Goal: Find specific page/section

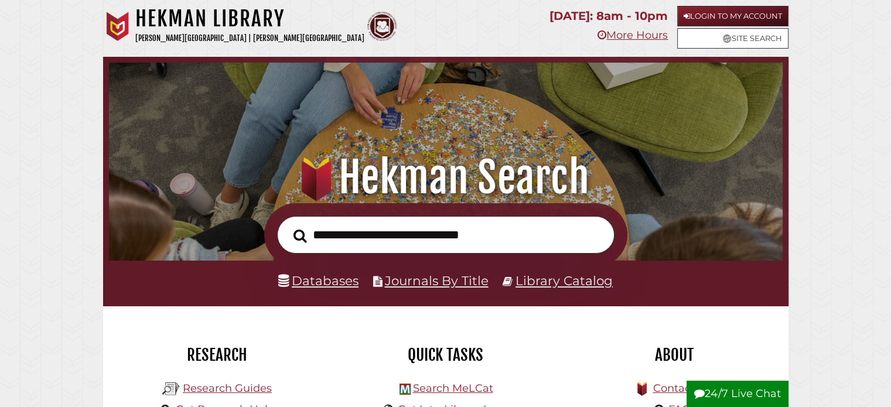
click at [449, 220] on input "text" at bounding box center [445, 235] width 337 height 38
click at [424, 245] on input "text" at bounding box center [445, 235] width 337 height 38
click at [362, 264] on form at bounding box center [445, 235] width 363 height 64
click at [348, 239] on input "text" at bounding box center [445, 235] width 337 height 38
click at [314, 286] on link "Databases" at bounding box center [318, 280] width 80 height 15
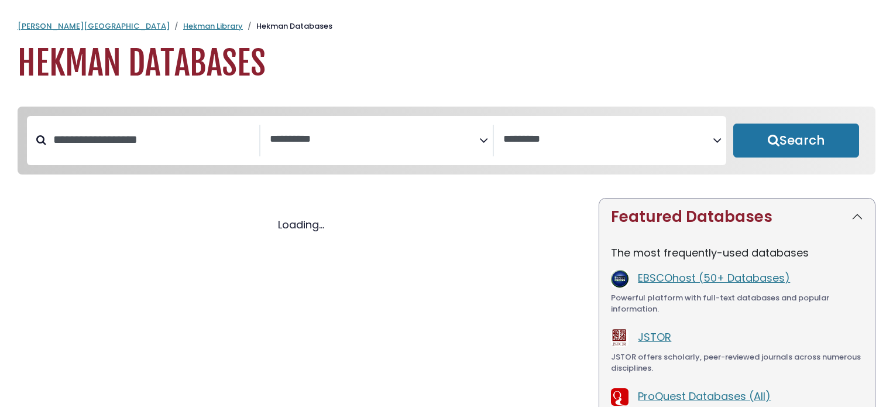
select select "Database Subject Filter"
select select "Database Vendors Filter"
select select "Database Subject Filter"
select select "Database Vendors Filter"
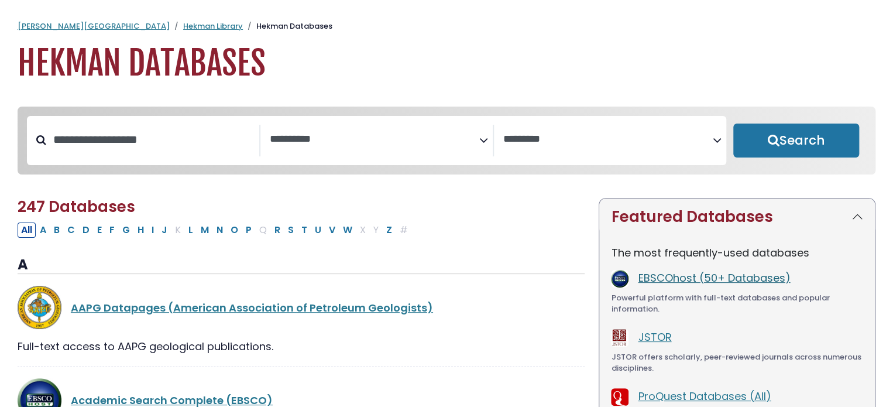
click at [661, 280] on link "EBSCOhost (50+ Databases)" at bounding box center [714, 277] width 152 height 15
